Goal: Task Accomplishment & Management: Use online tool/utility

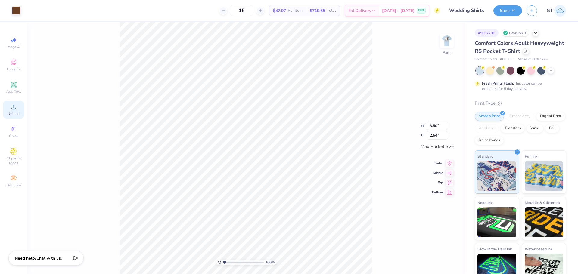
click at [17, 111] on div "Upload" at bounding box center [13, 110] width 21 height 18
click at [15, 112] on span "Upload" at bounding box center [14, 113] width 12 height 5
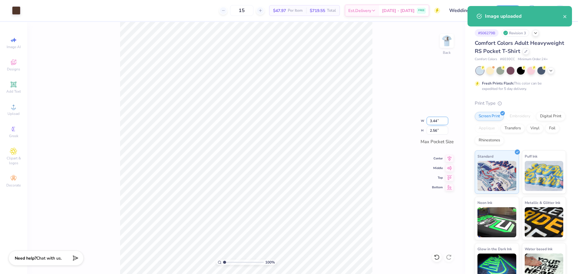
click at [324, 123] on input "3.44" at bounding box center [438, 121] width 22 height 8
type input "3.50"
type input "2.60"
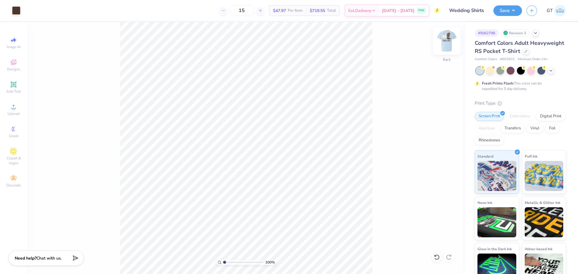
click at [324, 44] on img at bounding box center [447, 41] width 24 height 24
click at [12, 111] on div "Upload" at bounding box center [13, 110] width 21 height 18
click at [16, 109] on icon at bounding box center [13, 106] width 7 height 7
click at [106, 252] on div "135 % Front" at bounding box center [246, 148] width 438 height 252
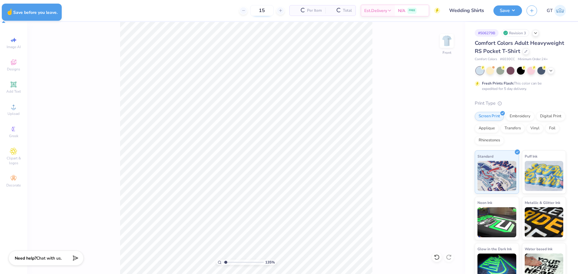
type input "1.35199941909655"
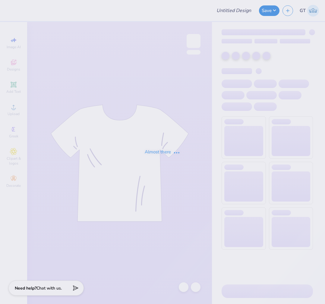
type input "Wedding Shirts"
type input "15"
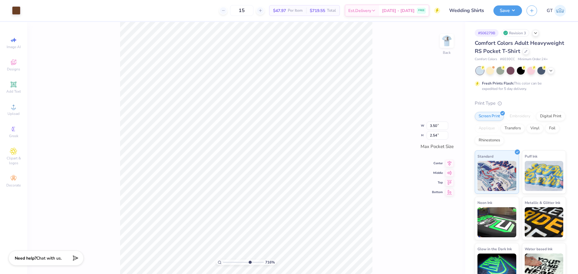
type input "10"
type input "0.08"
type input "0.13"
click at [324, 39] on img at bounding box center [447, 41] width 24 height 24
type input "5.13245915267132"
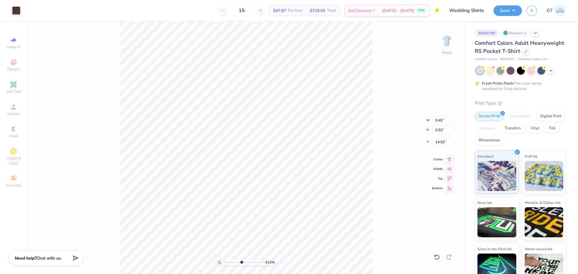
type input "15.33"
type input "5.13245915267132"
type input "0.53"
type input "14.52"
type input "5.13245915267132"
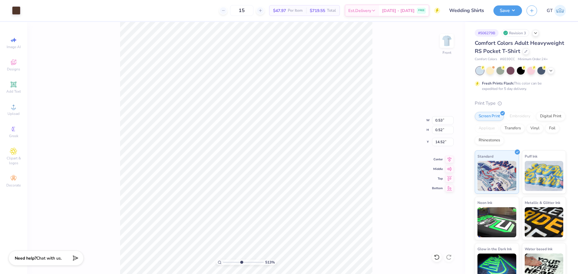
type input "0.44"
type input "14.53"
type input "10"
type input "15.33"
type input "0.45"
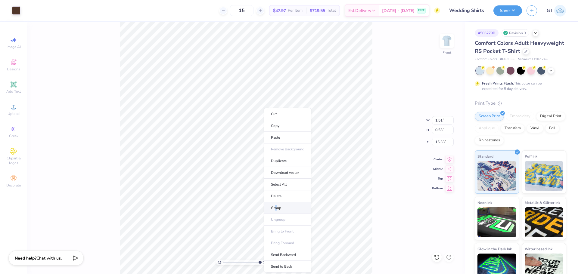
click at [276, 209] on li "Group" at bounding box center [287, 208] width 47 height 12
click at [286, 205] on li "Group" at bounding box center [299, 208] width 47 height 12
type input "2.63421369538396"
type input "2.50"
click at [227, 206] on li "Group" at bounding box center [234, 208] width 47 height 12
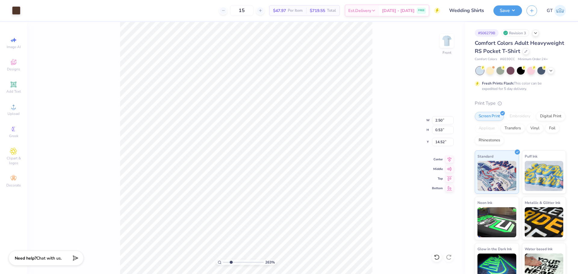
type input "2.63421369538396"
type input "3.55"
type input "0.52"
click at [186, 208] on li "Group" at bounding box center [195, 208] width 47 height 12
type input "2.63421369538396"
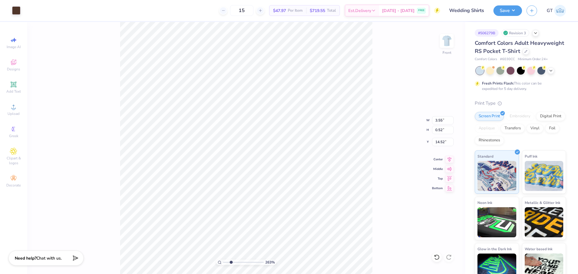
type input "2.83"
type input "0.42"
type input "2.63421369538396"
type input "2.83"
type input "0.42"
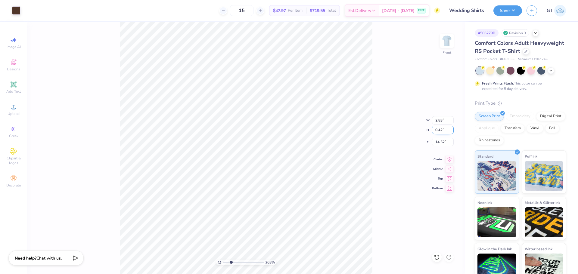
click at [324, 130] on input "0.42" at bounding box center [443, 130] width 22 height 8
type input "2.63421369538396"
type input "1.90"
paste input "2"
type input "0.42"
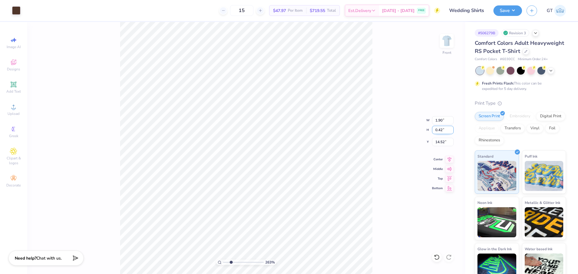
click at [324, 130] on input "0.42" at bounding box center [443, 130] width 22 height 8
type input "2.63421369538396"
type input "2.00"
type input "14.51"
type input "2.63421369538396"
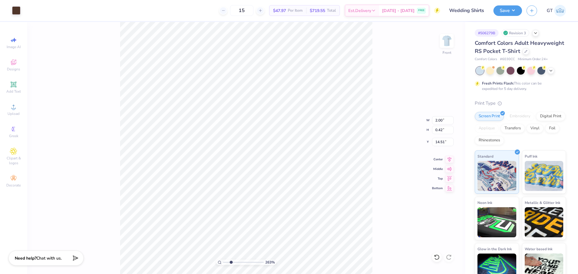
type input "3.64"
type input "0.53"
type input "14.52"
type input "2.63421369538396"
click at [324, 131] on input "0.53" at bounding box center [443, 130] width 22 height 8
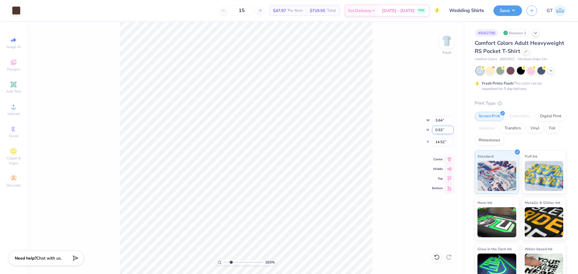
paste input "42"
type input "0.42"
type input "2.63421369538396"
type input "2.88"
type input "14.58"
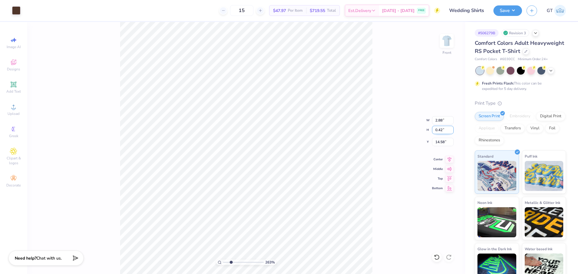
type input "2.63421369538396"
type input "1.51"
type input "0.53"
type input "15.32"
click at [324, 131] on input "0.53" at bounding box center [443, 130] width 22 height 8
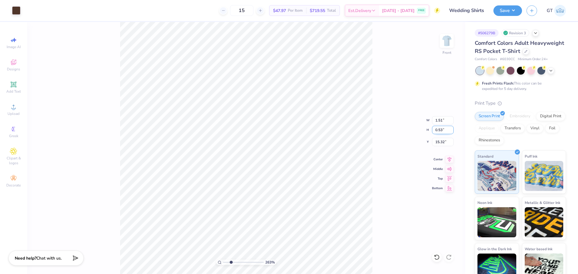
paste input "42"
type input "0.42"
type input "2.63421369538396"
type input "1.20"
type input "15.37"
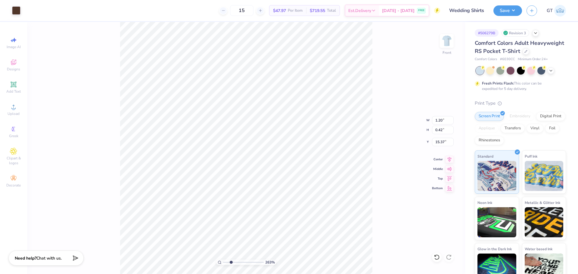
type input "2.63421369538396"
type input "14.52"
type input "7.16411833561627"
type input "2.00"
type input "14.51"
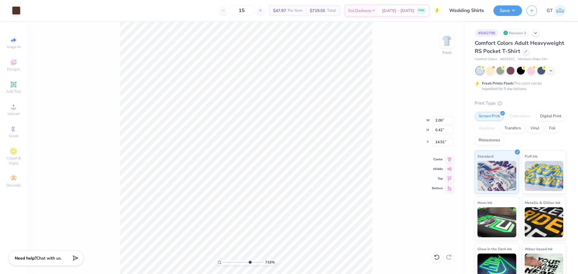
type input "5.13245915267132"
type input "14.52"
type input "3.67695447224541"
type input "1.20"
type input "14.52"
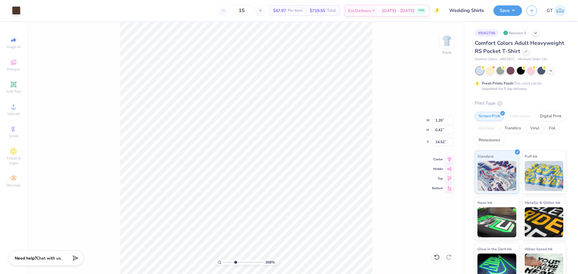
type input "3.67695447224541"
type input "2.00"
click at [257, 206] on li "Group" at bounding box center [267, 208] width 47 height 12
type input "3.67695447224541"
type input "2.88"
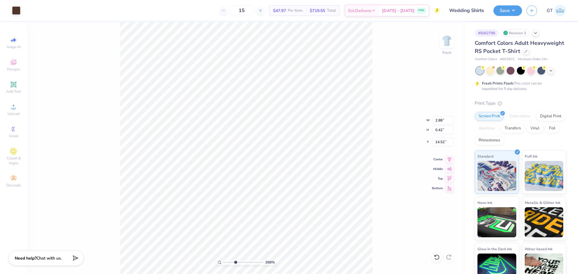
type input "3.67695447224541"
type input "1.20"
type input "1.35199941909655"
type input "10.19"
type input "0.45"
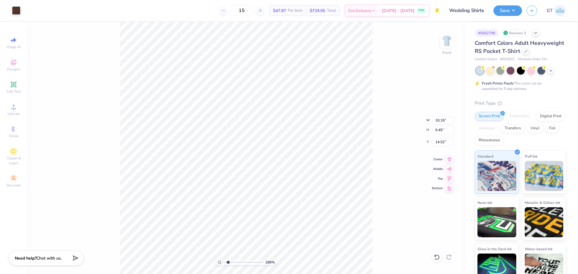
type input "3.67695447224541"
click at [324, 128] on input "0.45" at bounding box center [443, 130] width 22 height 8
type input "0.5"
type input "3.67695447224541"
type input "11.22"
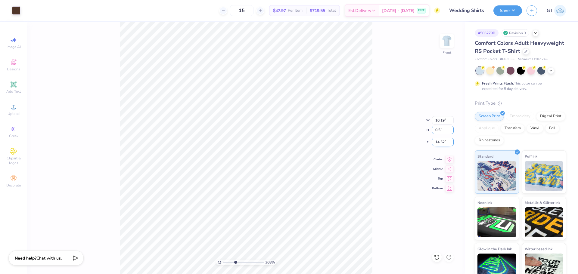
type input "0.50"
type input "14.50"
click at [193, 210] on li "Group" at bounding box center [194, 208] width 47 height 12
type input "1.88718186350317"
type input "14.58"
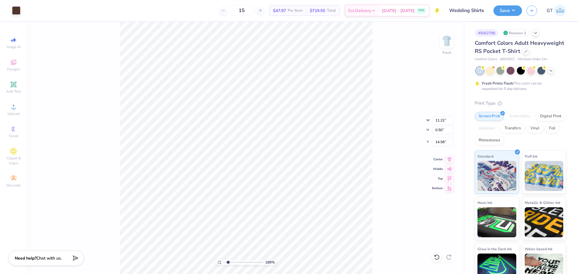
type input "1.88718186350317"
type input "10.06"
type input "0.45"
type input "14.63"
click at [324, 158] on icon at bounding box center [450, 158] width 8 height 7
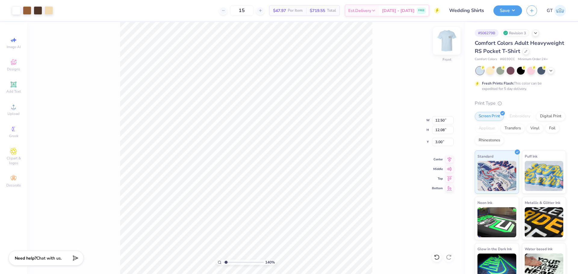
click at [324, 40] on img at bounding box center [447, 41] width 24 height 24
click at [16, 10] on div at bounding box center [16, 10] width 8 height 8
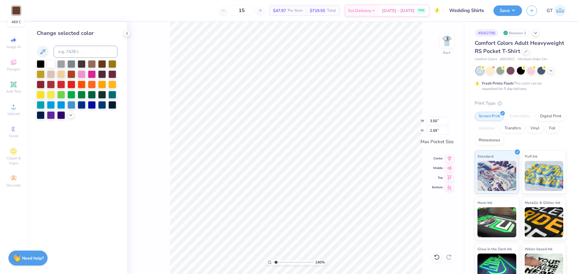
type input "1.39584517333909"
click at [90, 51] on input at bounding box center [86, 52] width 64 height 12
type input "476"
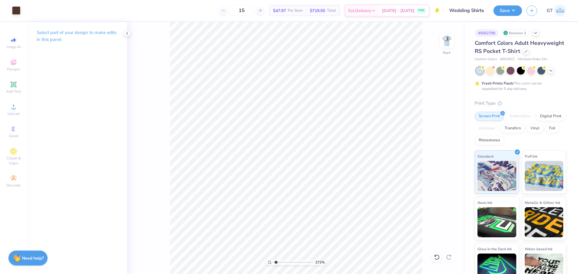
type input "1"
click at [324, 41] on img at bounding box center [447, 41] width 24 height 24
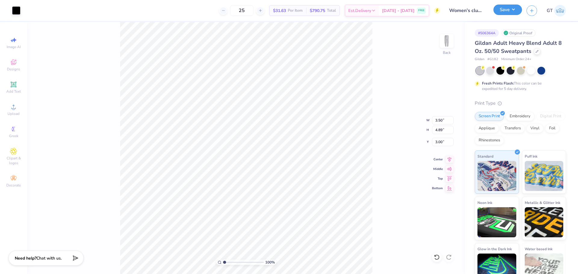
click at [500, 11] on button "Save" at bounding box center [508, 10] width 29 height 11
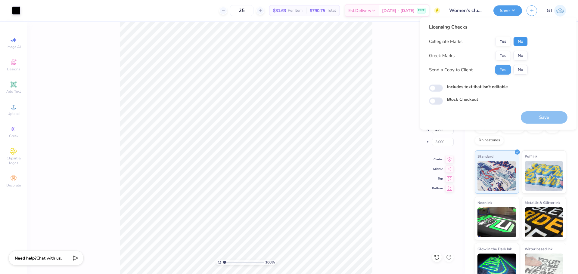
click at [521, 40] on button "No" at bounding box center [521, 42] width 14 height 10
click at [520, 56] on button "No" at bounding box center [521, 56] width 14 height 10
click at [502, 40] on button "Yes" at bounding box center [504, 42] width 16 height 10
click at [534, 115] on button "Save" at bounding box center [544, 117] width 47 height 12
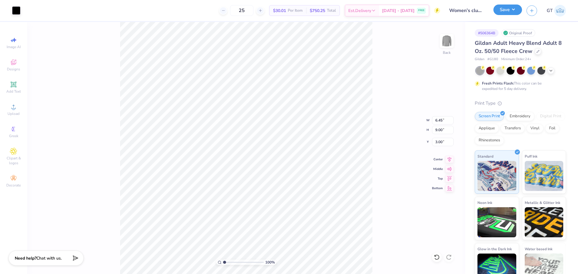
click at [507, 9] on button "Save" at bounding box center [508, 10] width 29 height 11
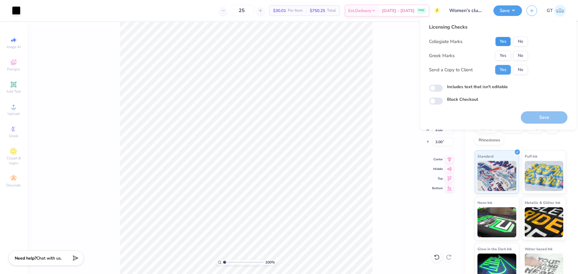
click at [503, 41] on button "Yes" at bounding box center [504, 42] width 16 height 10
click at [528, 53] on button "No" at bounding box center [521, 56] width 14 height 10
click at [536, 112] on button "Save" at bounding box center [544, 117] width 47 height 12
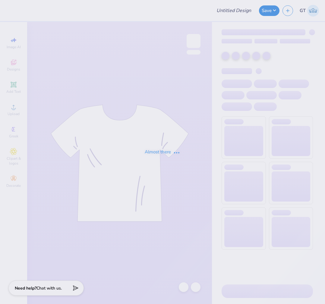
type input "SDT x DPHI Homecoming"
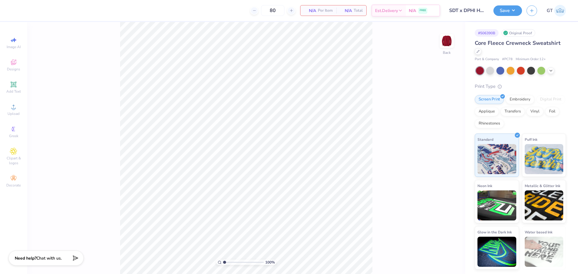
drag, startPoint x: 20, startPoint y: 63, endPoint x: 33, endPoint y: 55, distance: 15.3
click at [20, 63] on div "Designs" at bounding box center [13, 65] width 21 height 18
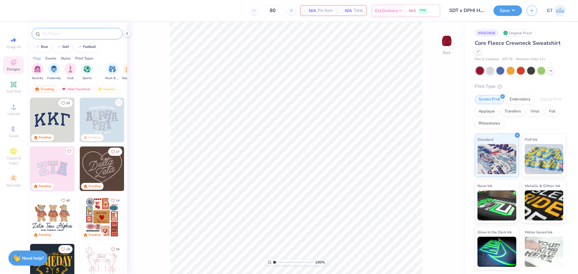
click at [58, 33] on input "text" at bounding box center [80, 34] width 77 height 6
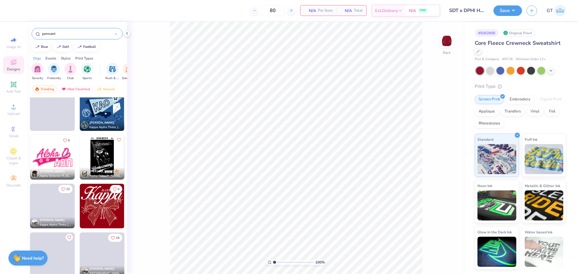
scroll to position [1091, 0]
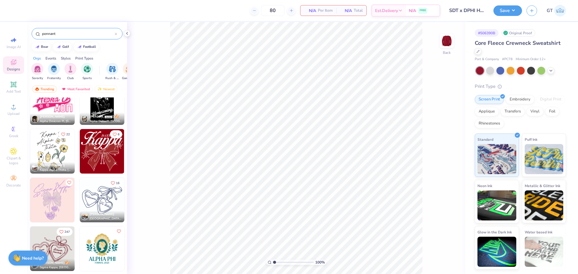
click at [74, 34] on input "pennant" at bounding box center [78, 34] width 73 height 6
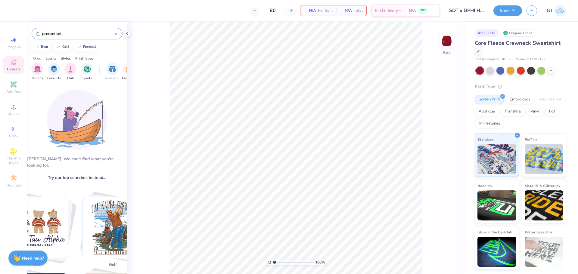
click at [66, 33] on input "pennant sdt" at bounding box center [78, 34] width 73 height 6
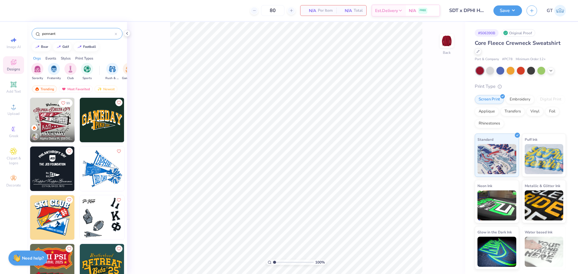
click at [63, 35] on input "pennant" at bounding box center [78, 34] width 73 height 6
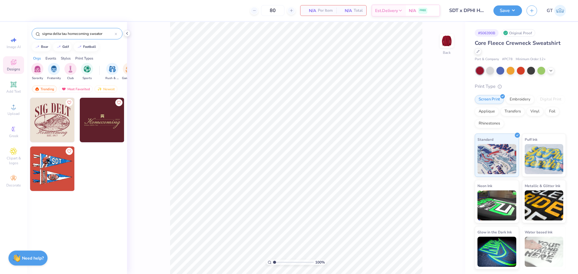
type input "sigma delta tau homecoming sweater"
click at [53, 165] on img at bounding box center [52, 169] width 45 height 45
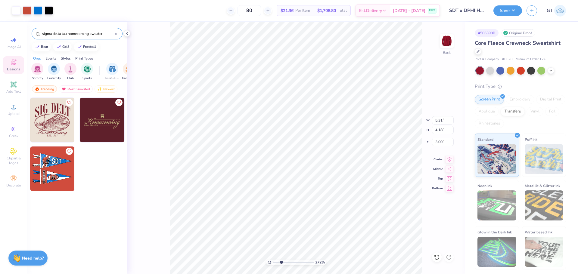
type input "2.71964205036602"
type input "4.05"
type input "1.87"
type input "3.07"
type input "2.71964205036602"
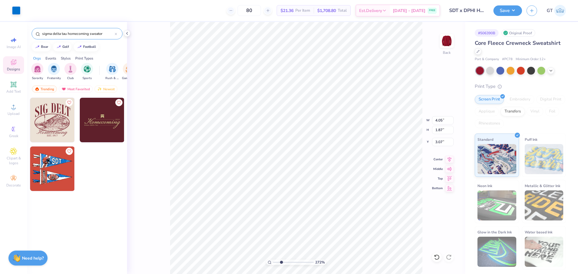
type input "3.46"
drag, startPoint x: 102, startPoint y: 33, endPoint x: 37, endPoint y: 34, distance: 65.1
click at [37, 34] on div "sigma delta tau homecoming sweater" at bounding box center [77, 33] width 91 height 11
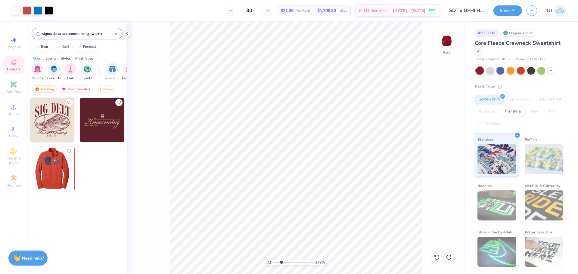
click at [59, 178] on div at bounding box center [53, 169] width 134 height 45
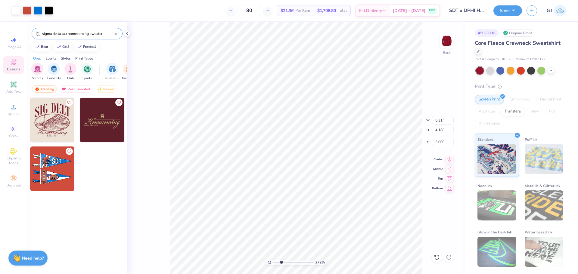
drag, startPoint x: 70, startPoint y: 152, endPoint x: 105, endPoint y: 202, distance: 61.4
click at [105, 202] on div at bounding box center [77, 197] width 100 height 199
click at [106, 203] on div at bounding box center [77, 197] width 100 height 199
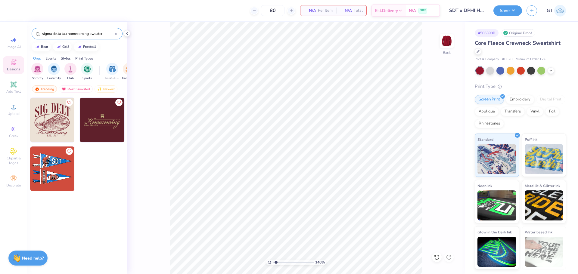
type input "1"
click at [14, 112] on span "Upload" at bounding box center [14, 113] width 12 height 5
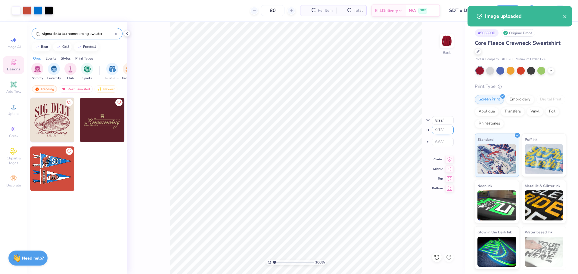
click at [324, 131] on input "9.73" at bounding box center [443, 130] width 22 height 8
type input "4"
type input "3.38"
type input "4.00"
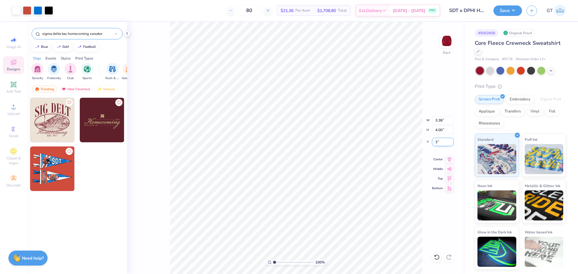
click at [324, 141] on input "3" at bounding box center [443, 142] width 22 height 8
type input "3.00"
click at [324, 11] on button "Save" at bounding box center [508, 10] width 29 height 11
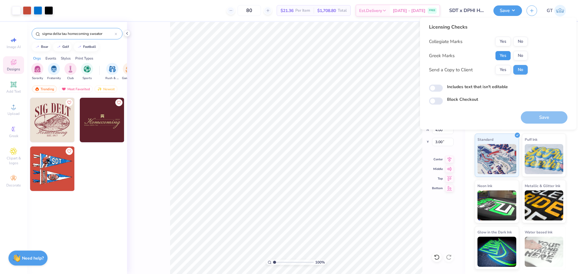
click at [324, 57] on button "Yes" at bounding box center [504, 56] width 16 height 10
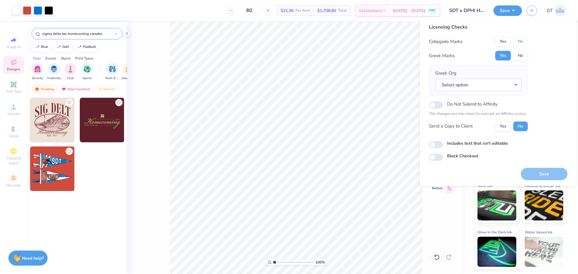
click at [324, 42] on button "No" at bounding box center [521, 42] width 14 height 10
type input "1"
click at [324, 83] on button "Select option" at bounding box center [479, 85] width 86 height 12
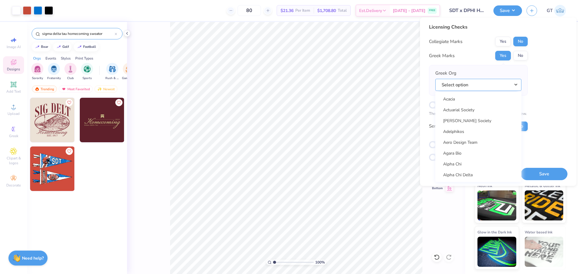
click at [324, 86] on button "Select option" at bounding box center [479, 85] width 86 height 12
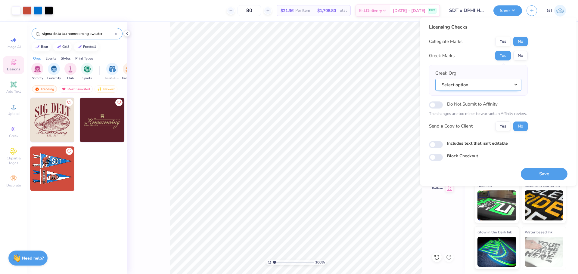
click at [324, 84] on button "Select option" at bounding box center [479, 85] width 86 height 12
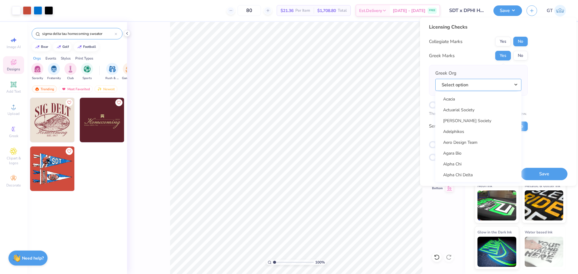
click at [324, 84] on button "Select option" at bounding box center [479, 85] width 86 height 12
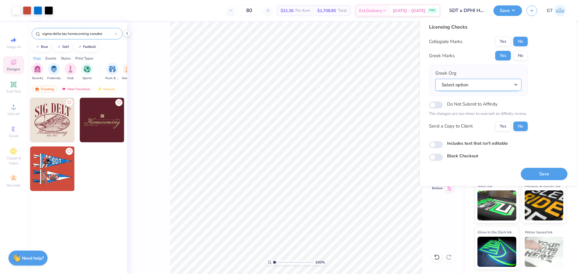
click at [324, 86] on button "Select option" at bounding box center [479, 85] width 86 height 12
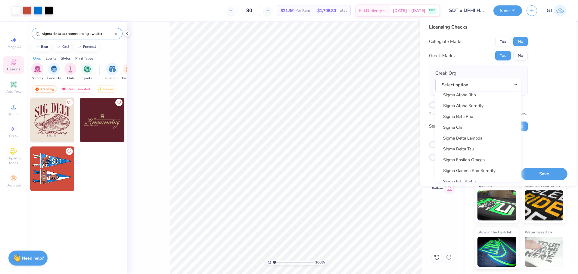
scroll to position [3873, 0]
click at [324, 129] on link "Sigma Delta Tau" at bounding box center [478, 130] width 81 height 10
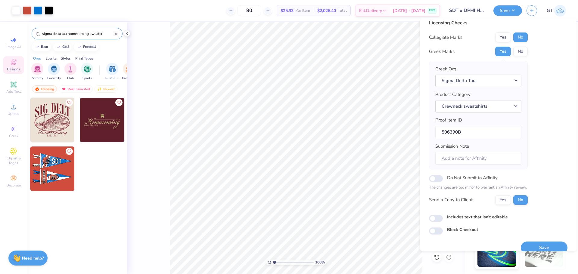
scroll to position [14, 0]
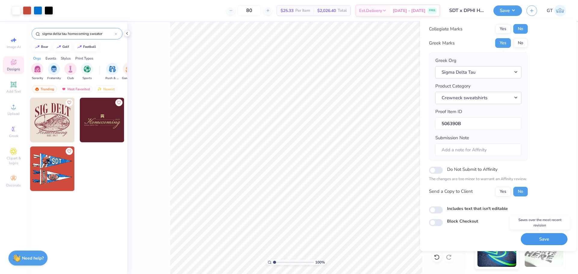
click at [324, 239] on button "Save" at bounding box center [544, 239] width 47 height 12
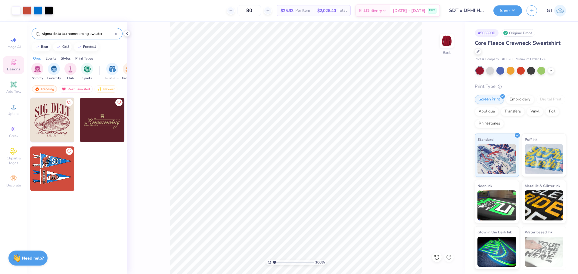
type input "1"
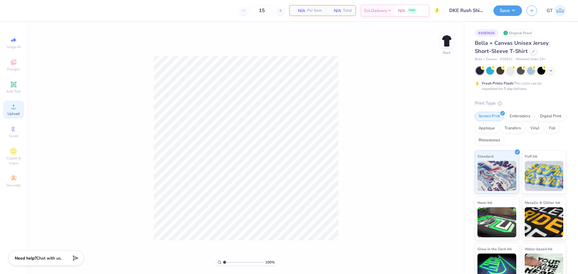
click at [22, 107] on div "Upload" at bounding box center [13, 110] width 21 height 18
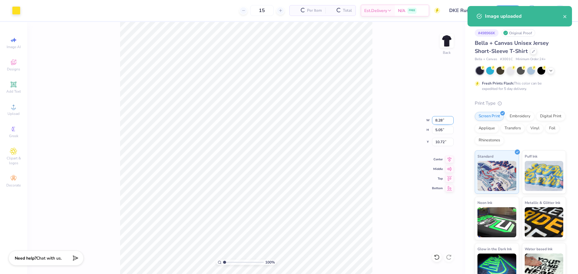
drag, startPoint x: 434, startPoint y: 119, endPoint x: 450, endPoint y: 117, distance: 16.4
click at [324, 119] on input "8.28" at bounding box center [443, 120] width 22 height 8
type input "3.50"
type input "2.14"
click at [324, 140] on input "12.18" at bounding box center [443, 142] width 22 height 8
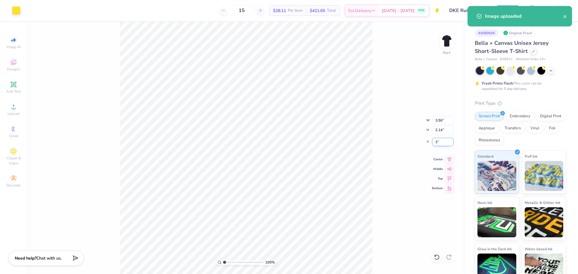
type input "3.00"
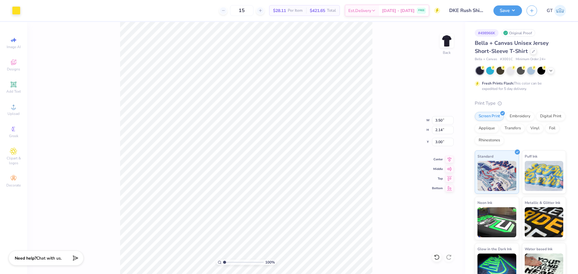
drag, startPoint x: 444, startPoint y: 38, endPoint x: 402, endPoint y: 50, distance: 43.9
click at [324, 38] on img at bounding box center [447, 41] width 12 height 12
click at [12, 112] on span "Upload" at bounding box center [14, 113] width 12 height 5
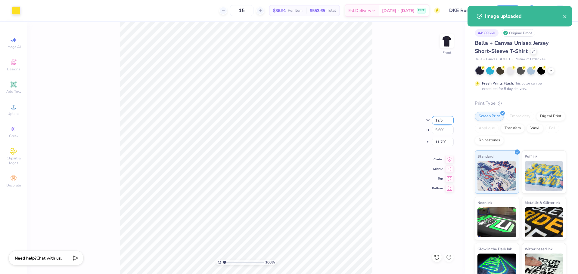
type input "12.50"
type input "5.04"
click at [324, 120] on input "12.50" at bounding box center [443, 120] width 22 height 8
click at [324, 140] on input "11.98" at bounding box center [443, 142] width 22 height 8
type input "5"
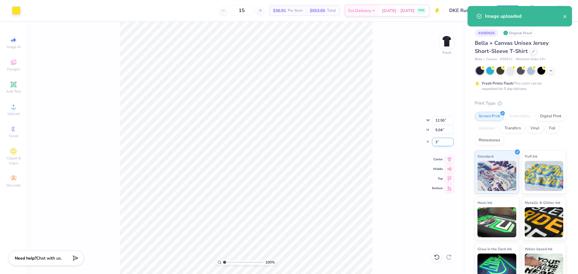
type input "3.00"
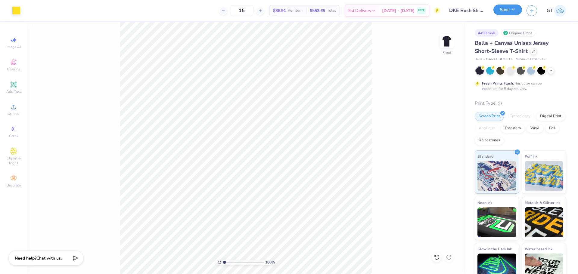
click at [324, 8] on button "Save" at bounding box center [508, 10] width 29 height 11
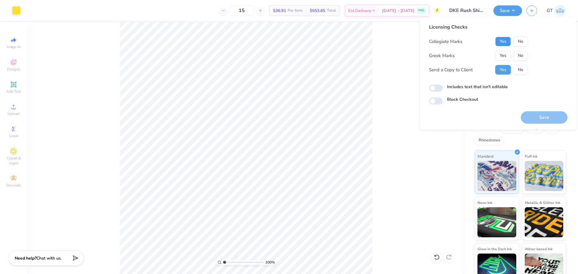
click at [324, 43] on button "Yes" at bounding box center [504, 42] width 16 height 10
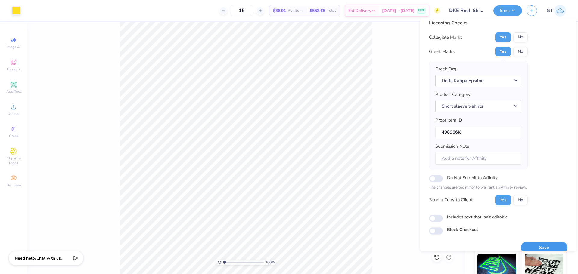
scroll to position [14, 0]
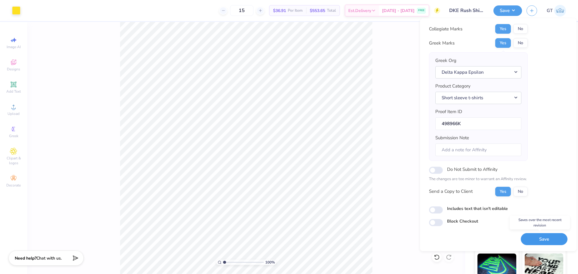
click at [324, 240] on button "Save" at bounding box center [544, 239] width 47 height 12
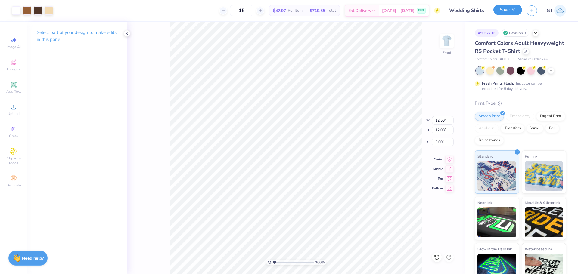
click at [504, 11] on button "Save" at bounding box center [508, 10] width 29 height 11
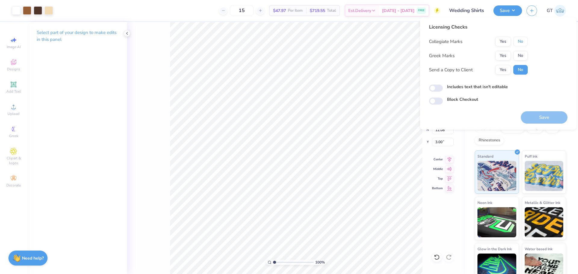
drag, startPoint x: 525, startPoint y: 45, endPoint x: 521, endPoint y: 50, distance: 6.0
click at [525, 45] on button "No" at bounding box center [521, 42] width 14 height 10
click at [519, 53] on button "No" at bounding box center [521, 56] width 14 height 10
click at [544, 120] on button "Save" at bounding box center [544, 117] width 47 height 12
